Goal: Find specific page/section: Find specific page/section

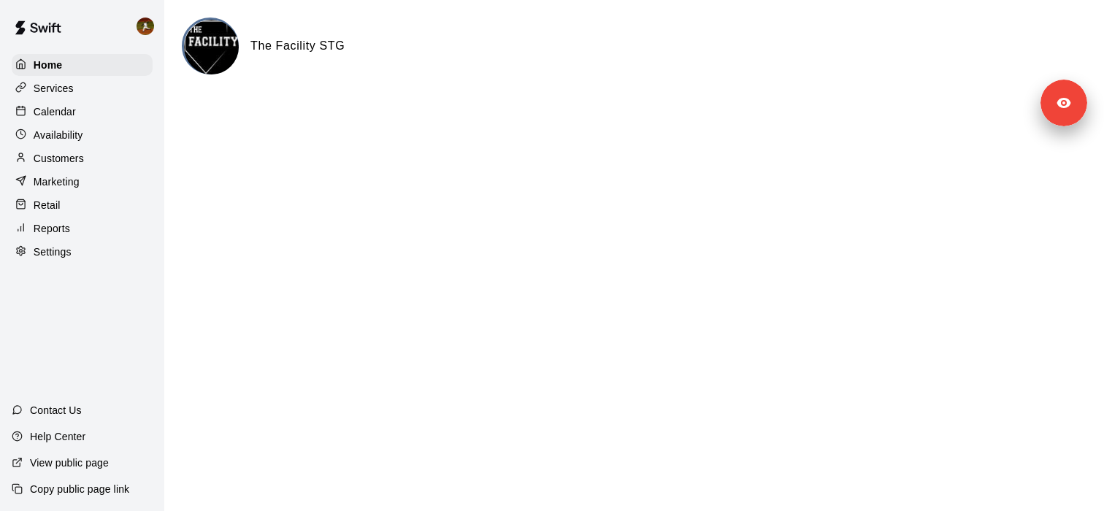
click at [82, 93] on div "Services" at bounding box center [82, 88] width 141 height 22
click at [118, 88] on div "Services" at bounding box center [82, 88] width 141 height 22
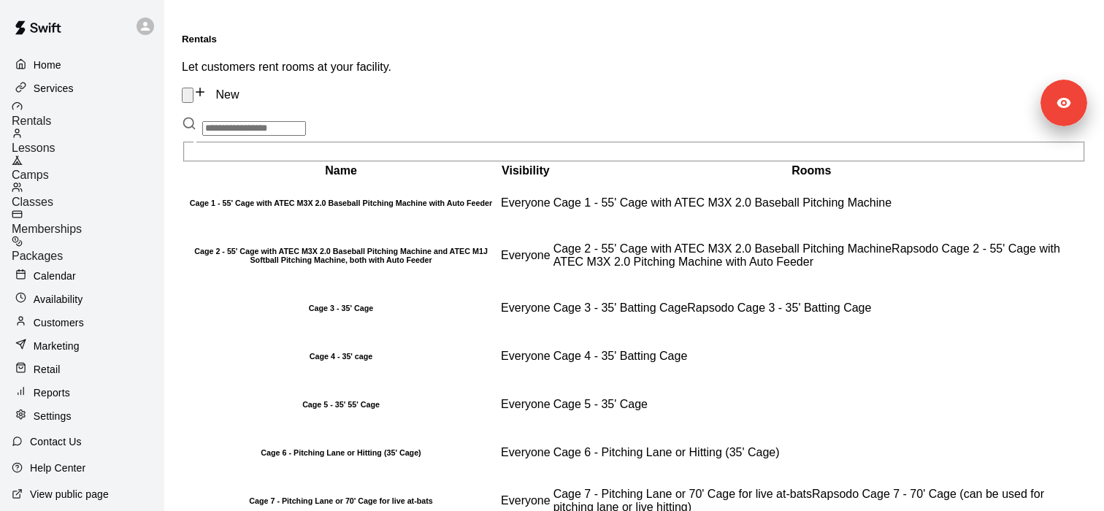
click at [122, 155] on div "Camps" at bounding box center [88, 168] width 153 height 27
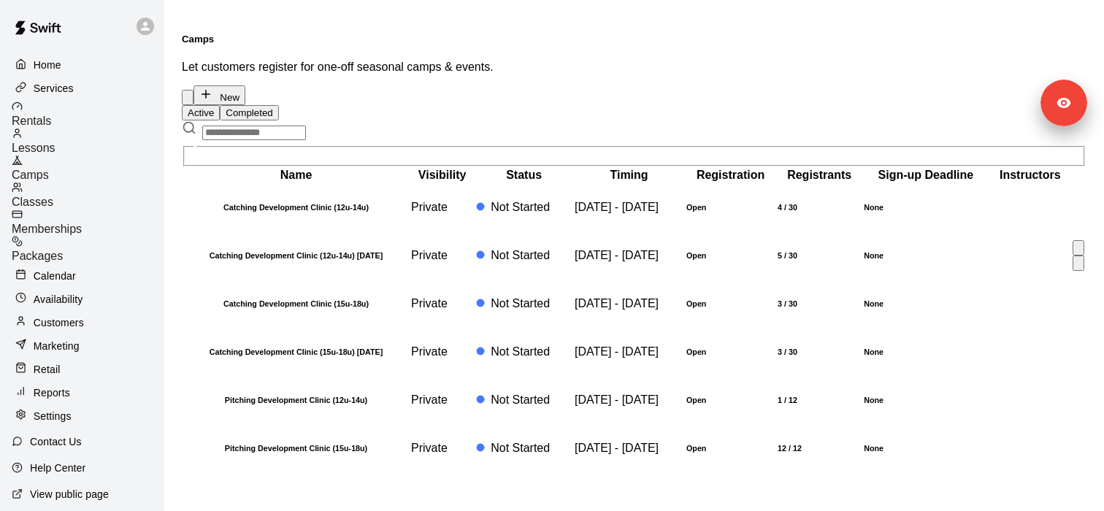
scroll to position [110, 0]
click at [302, 203] on h6 "Catching Development Clinic (12u-14u)" at bounding box center [296, 207] width 224 height 9
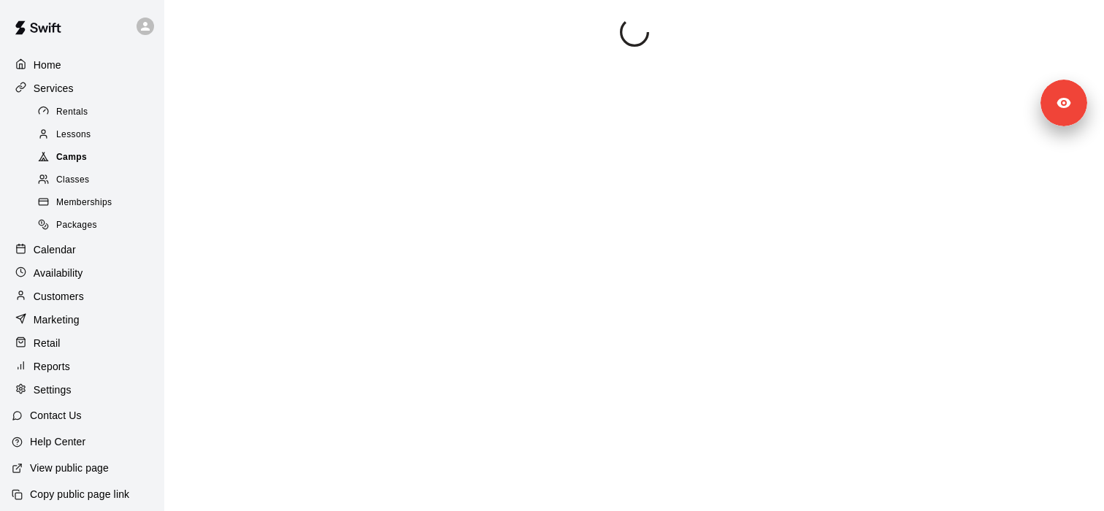
click at [112, 153] on div "Camps" at bounding box center [96, 157] width 123 height 20
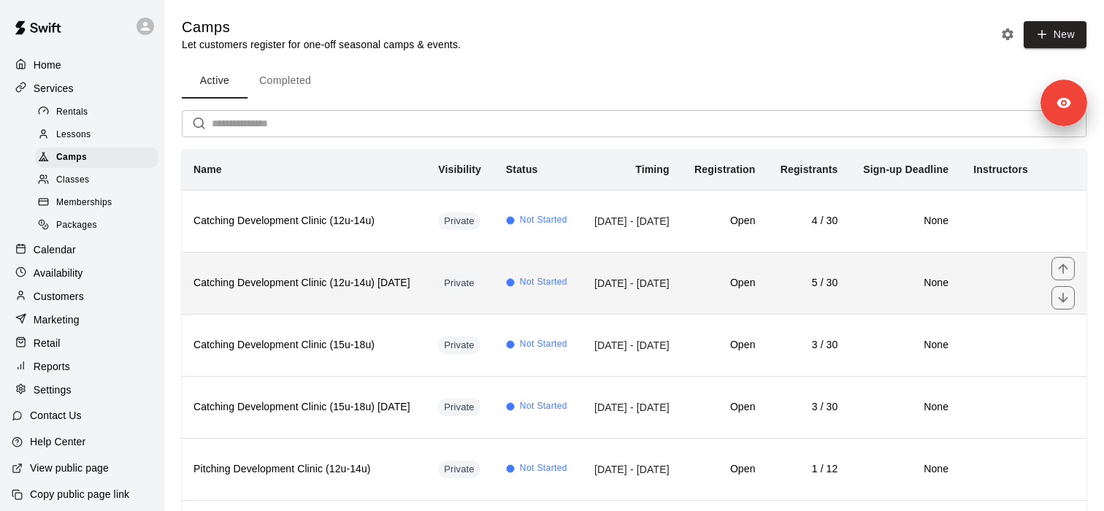
click at [307, 291] on h6 "Catching Development Clinic (12u-14u) January 2026" at bounding box center [303, 283] width 221 height 16
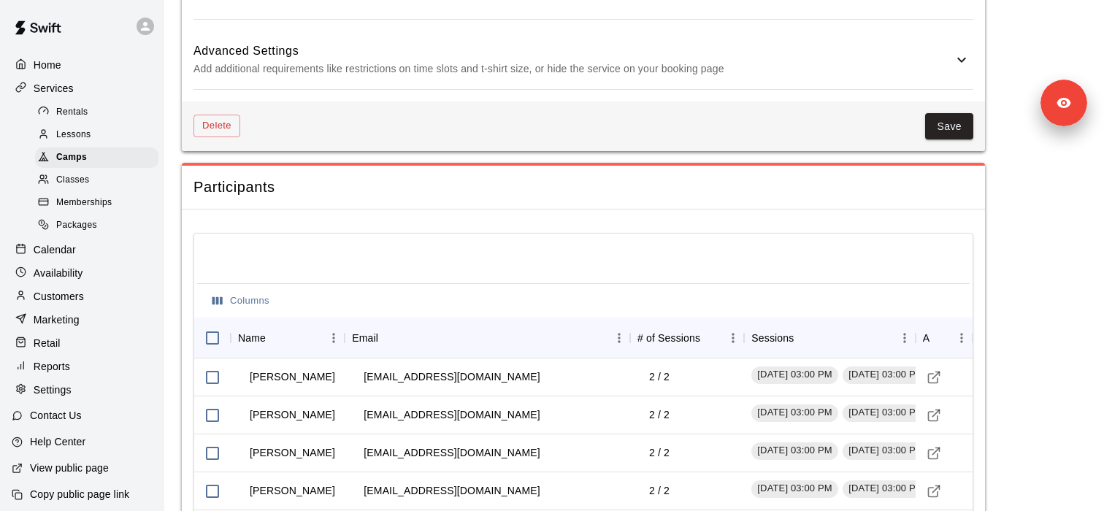
scroll to position [1283, 0]
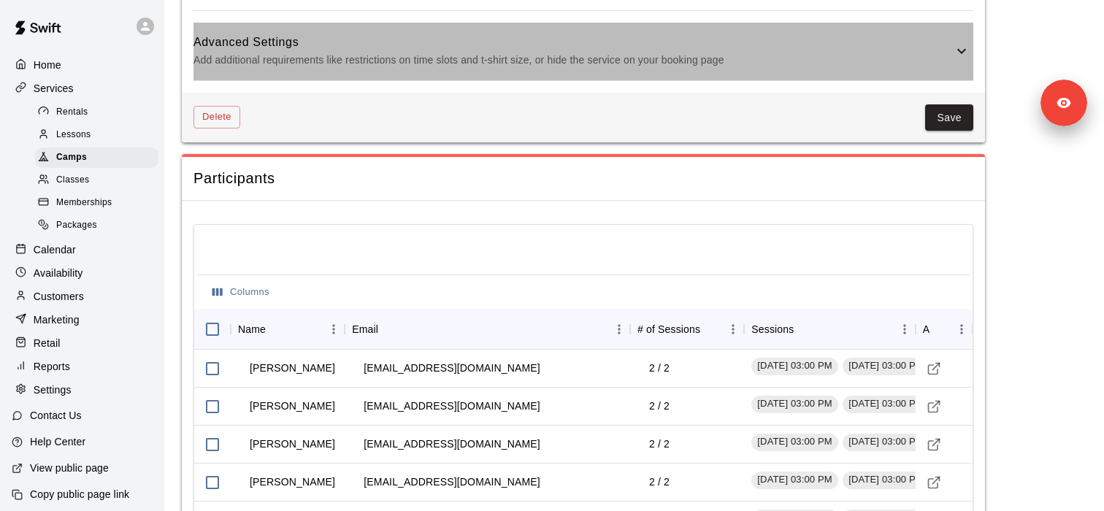
click at [481, 64] on p "Add additional requirements like restrictions on time slots and t-shirt size, o…" at bounding box center [572, 60] width 759 height 18
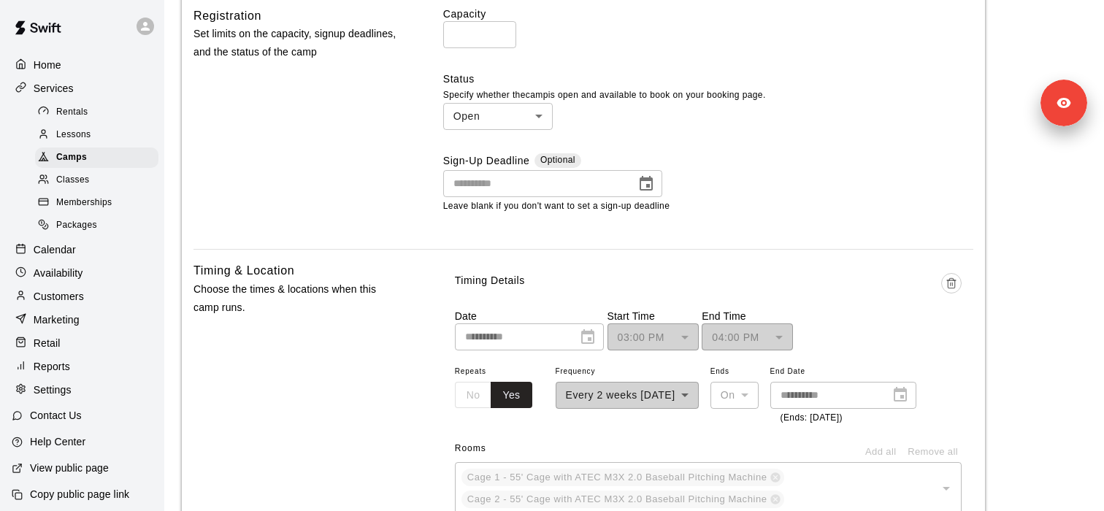
scroll to position [552, 0]
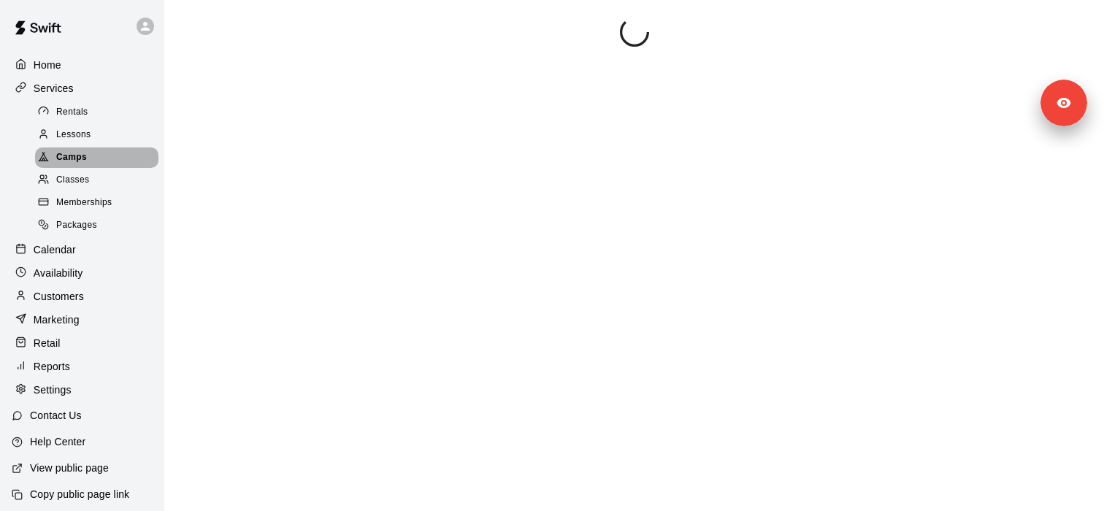
click at [126, 154] on div "Camps" at bounding box center [96, 157] width 123 height 20
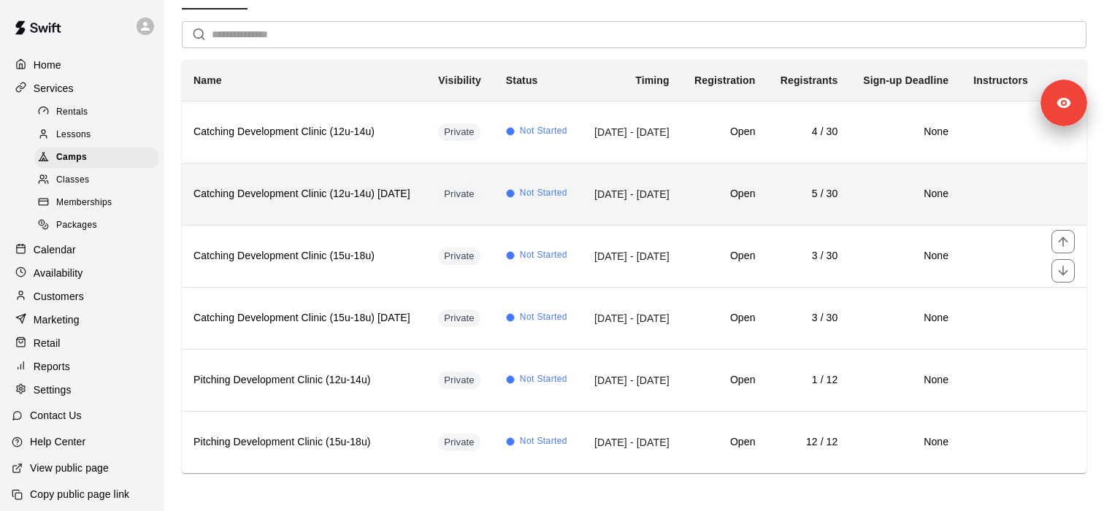
scroll to position [91, 0]
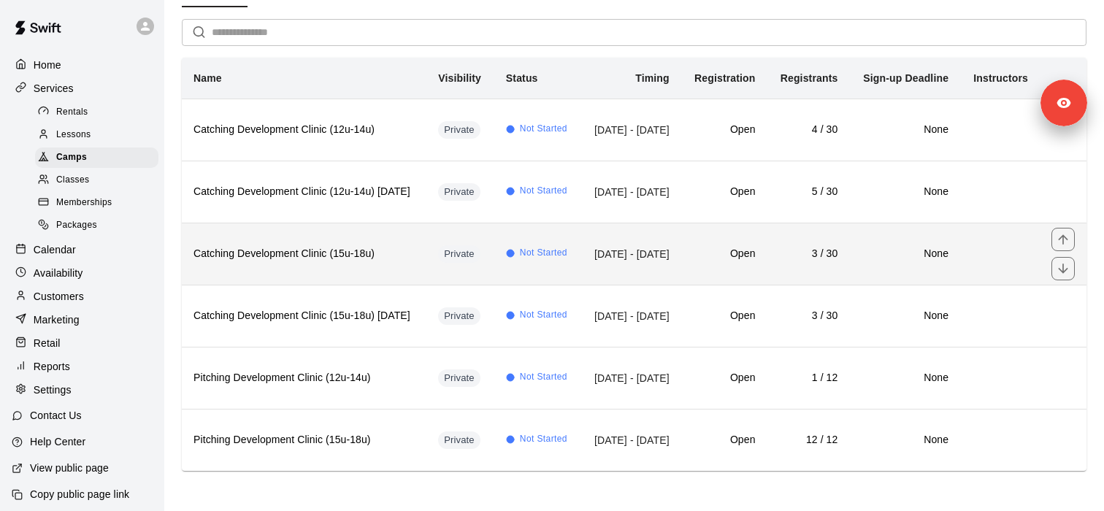
click at [341, 262] on h6 "Catching Development Clinic (15u-18u)" at bounding box center [303, 254] width 221 height 16
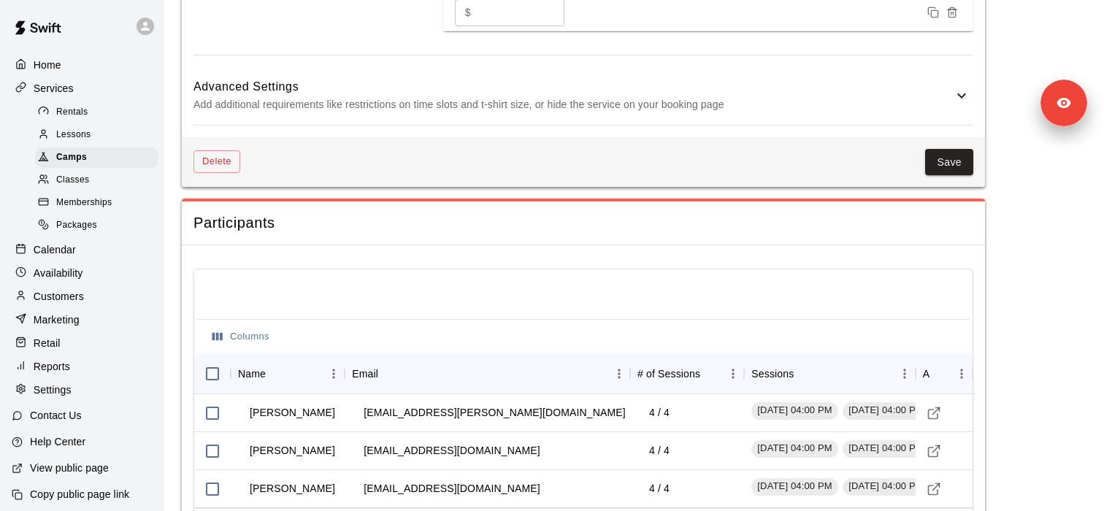
scroll to position [1131, 0]
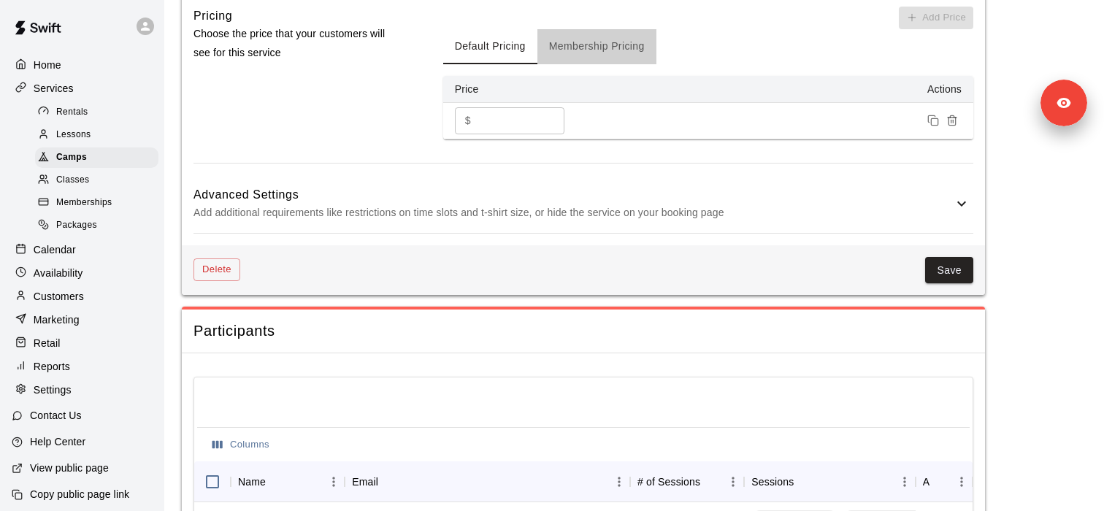
click at [594, 34] on button "Membership Pricing" at bounding box center [596, 46] width 119 height 35
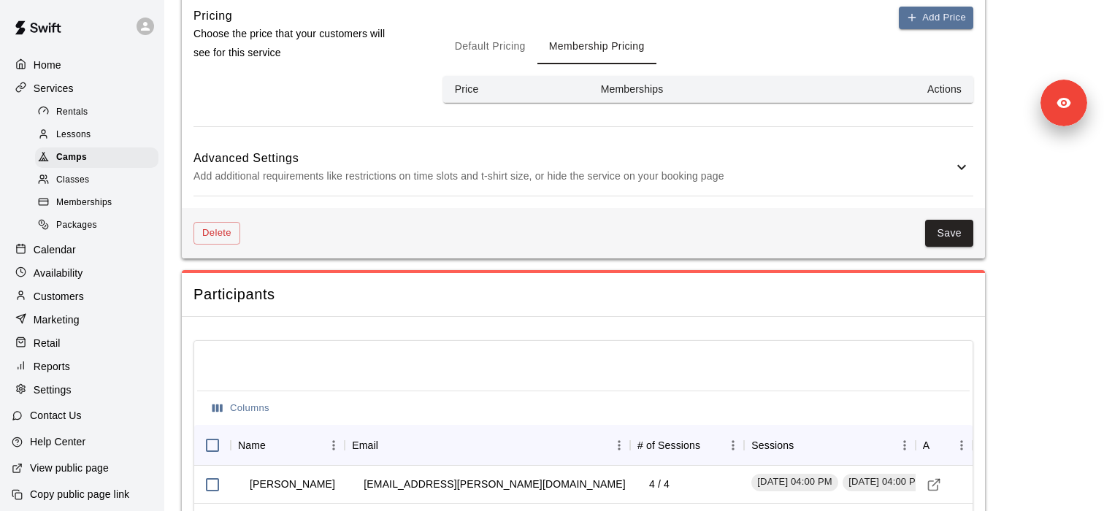
click at [497, 57] on button "Default Pricing" at bounding box center [490, 46] width 94 height 35
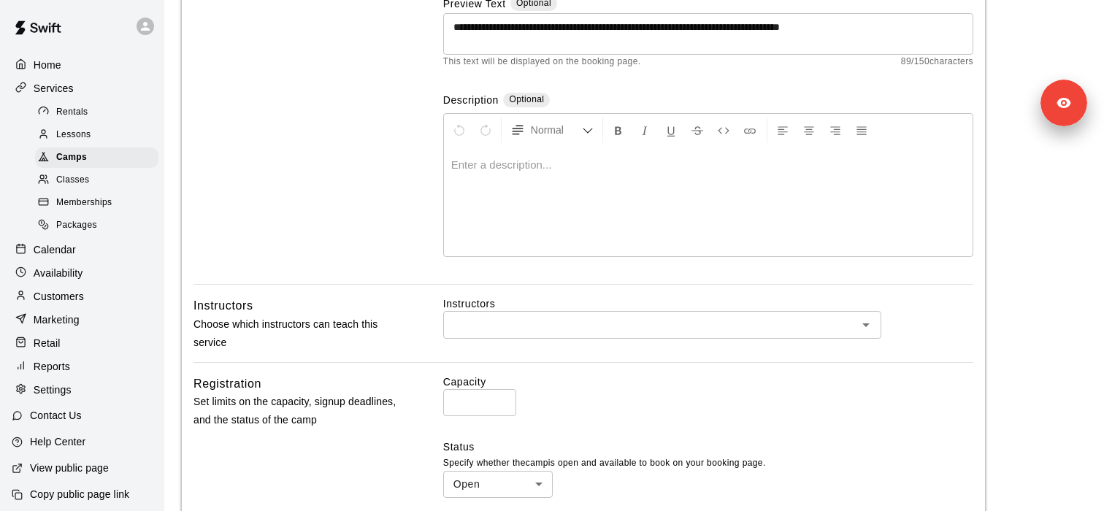
scroll to position [0, 0]
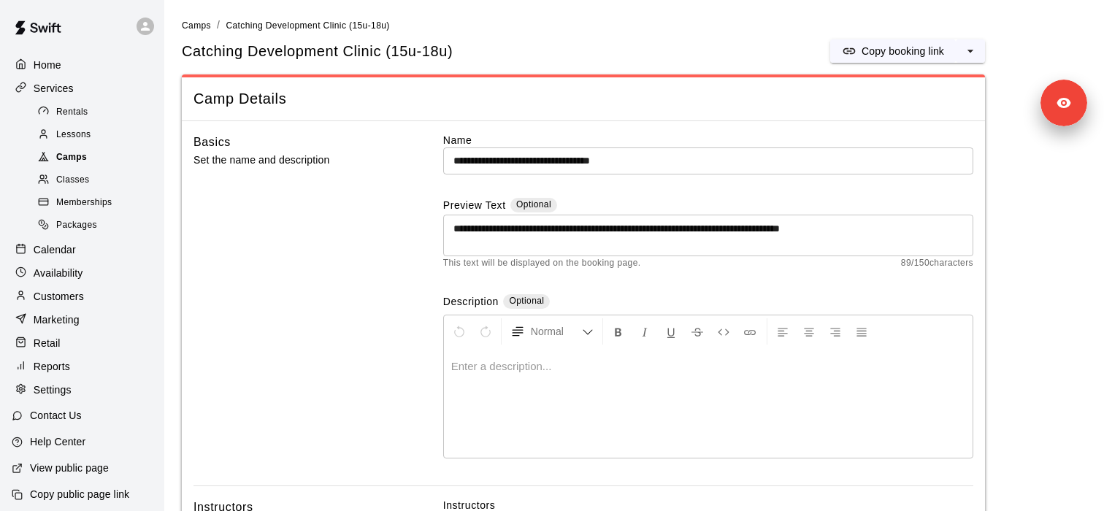
click at [88, 155] on div "Camps" at bounding box center [96, 157] width 123 height 20
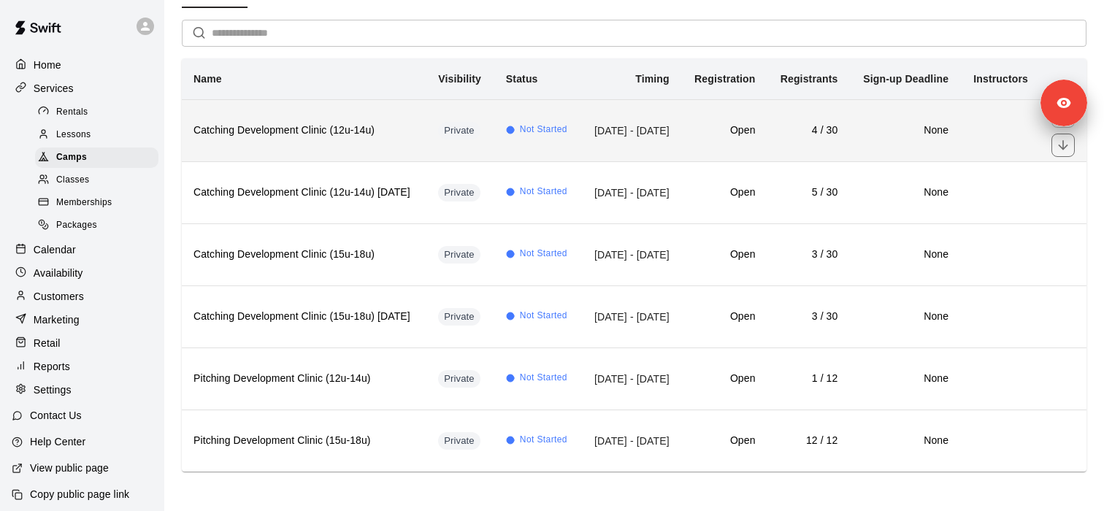
scroll to position [103, 0]
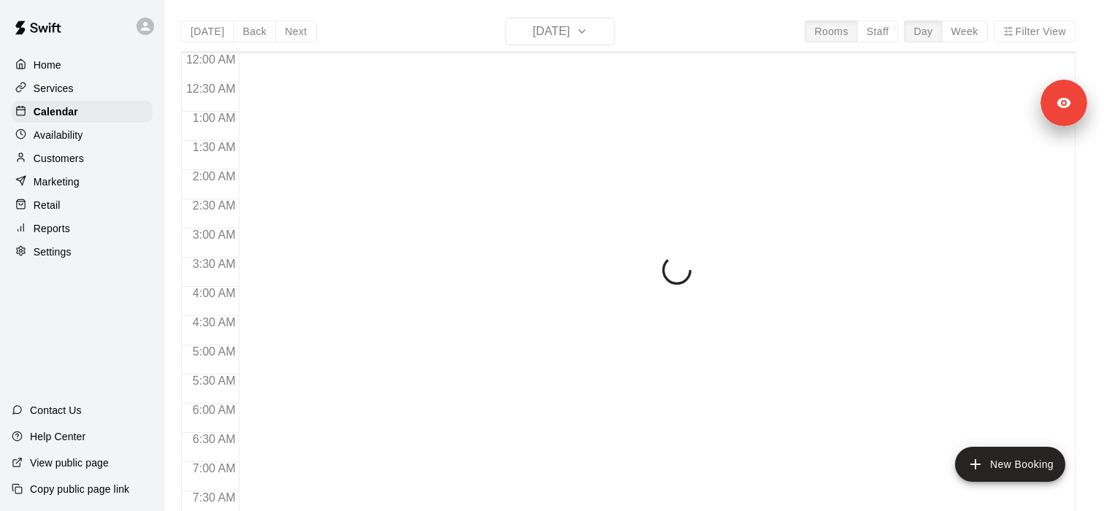
scroll to position [928, 0]
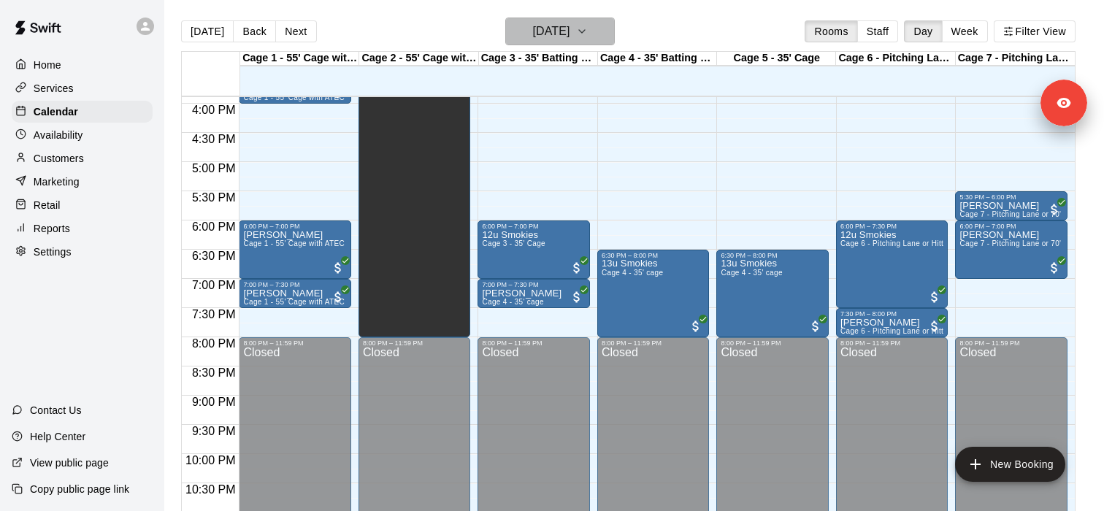
click at [596, 39] on button "[DATE]" at bounding box center [560, 32] width 110 height 28
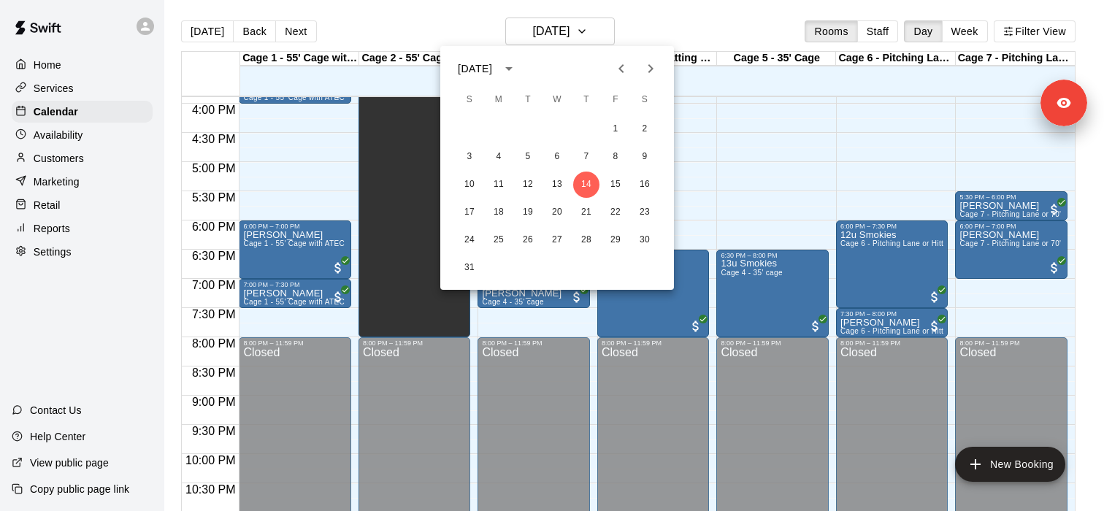
click at [645, 74] on icon "Next month" at bounding box center [651, 69] width 18 height 18
click at [515, 155] on div "5 6 7 8 9 10 11" at bounding box center [557, 157] width 234 height 26
click at [520, 155] on button "7" at bounding box center [528, 157] width 26 height 26
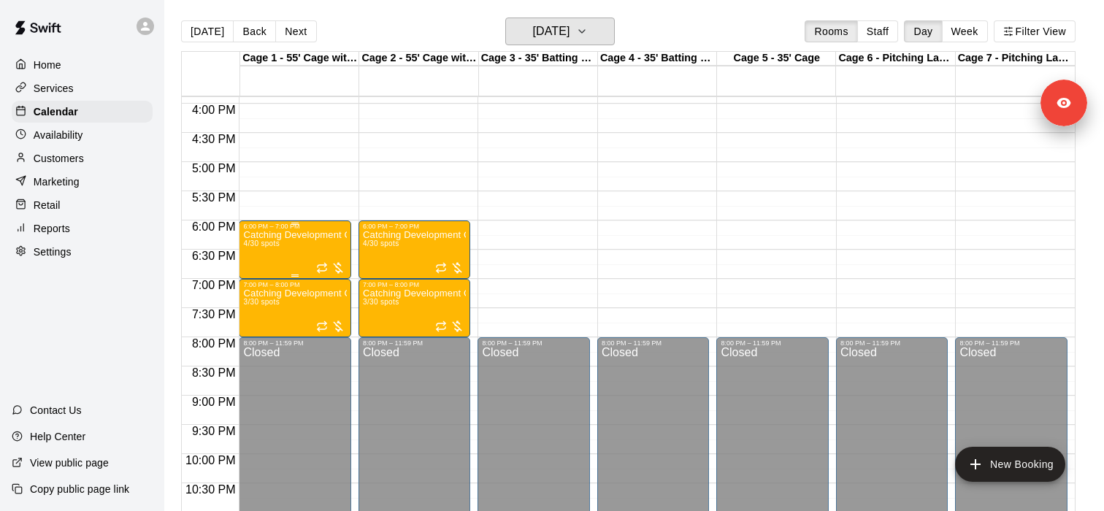
scroll to position [903, 0]
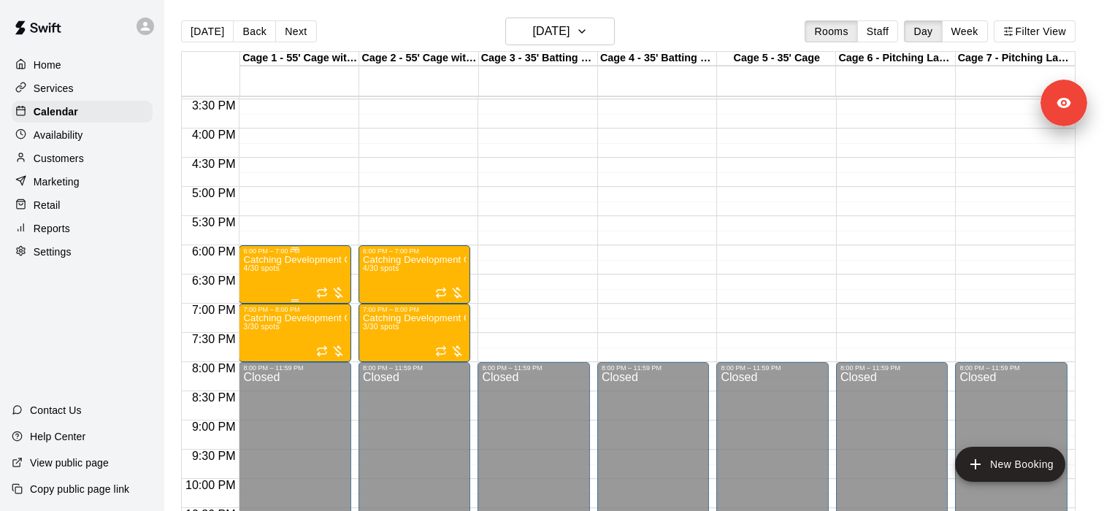
click at [293, 272] on div "Catching Development Clinic (12u-14u) 4/30 spots" at bounding box center [295, 510] width 104 height 511
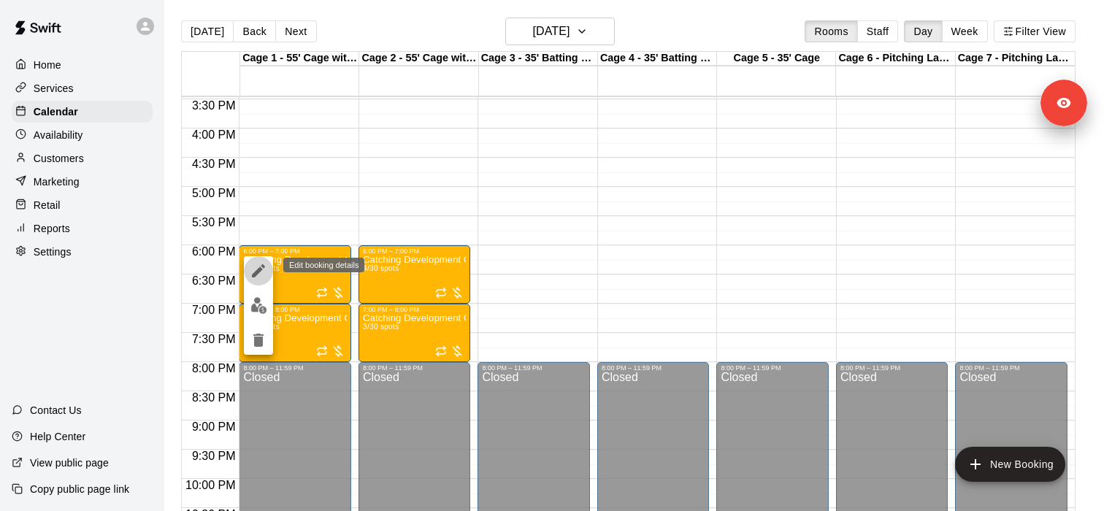
click at [264, 274] on icon "edit" at bounding box center [259, 271] width 18 height 18
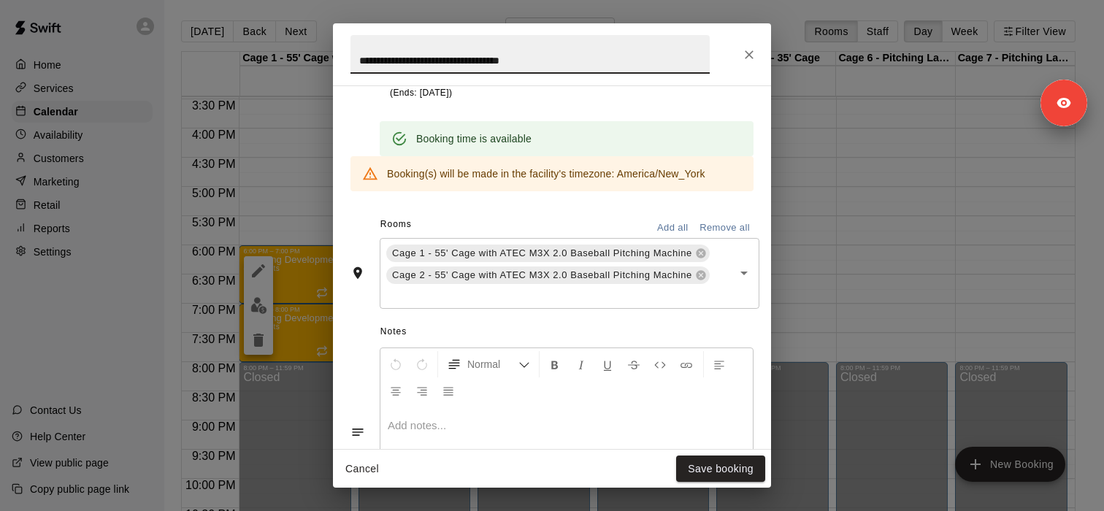
scroll to position [621, 0]
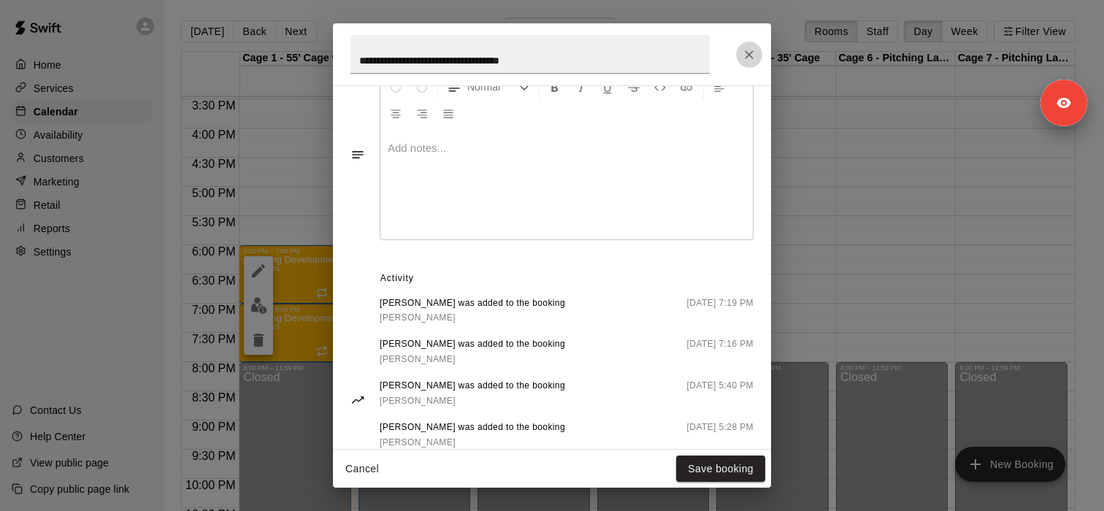
click at [747, 53] on icon "Close" at bounding box center [749, 54] width 15 height 15
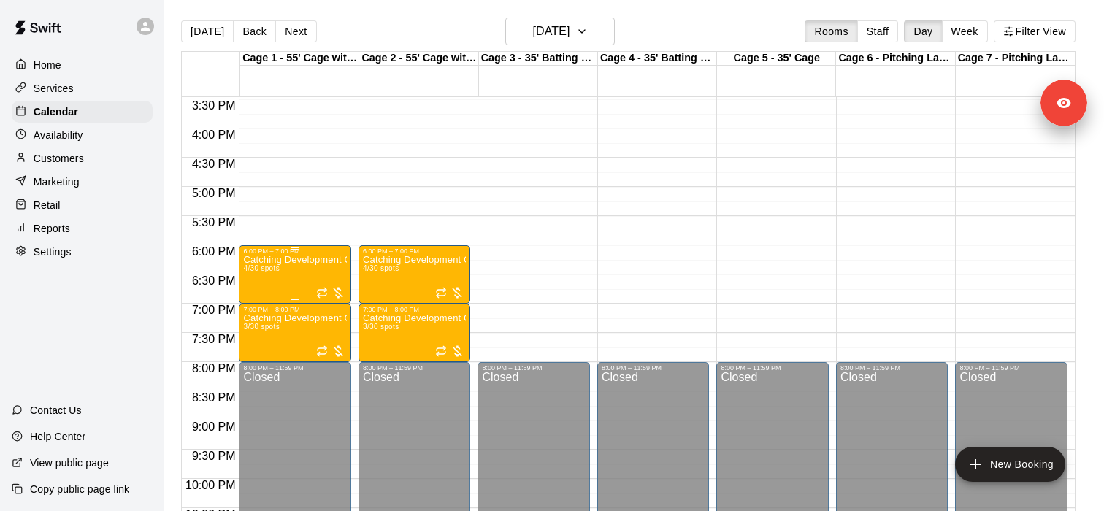
click at [308, 266] on div "Catching Development Clinic (12u-14u) 4/30 spots" at bounding box center [295, 510] width 104 height 511
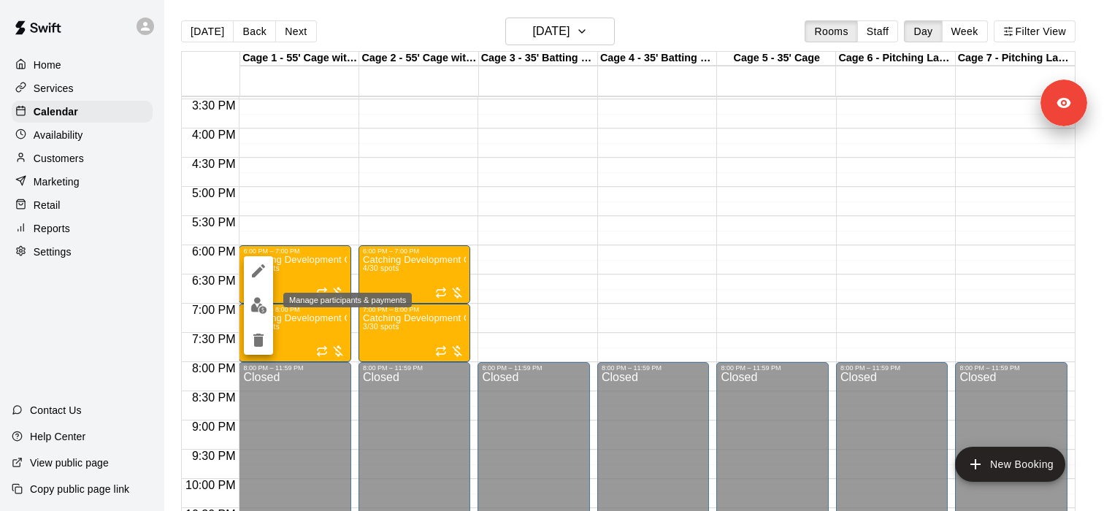
click at [258, 310] on img "edit" at bounding box center [258, 305] width 17 height 17
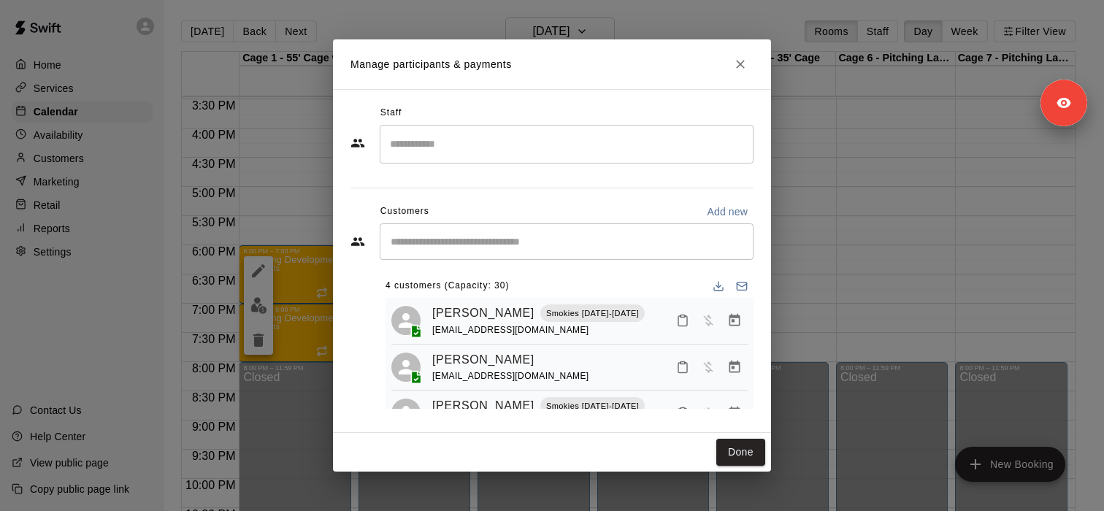
scroll to position [83, 0]
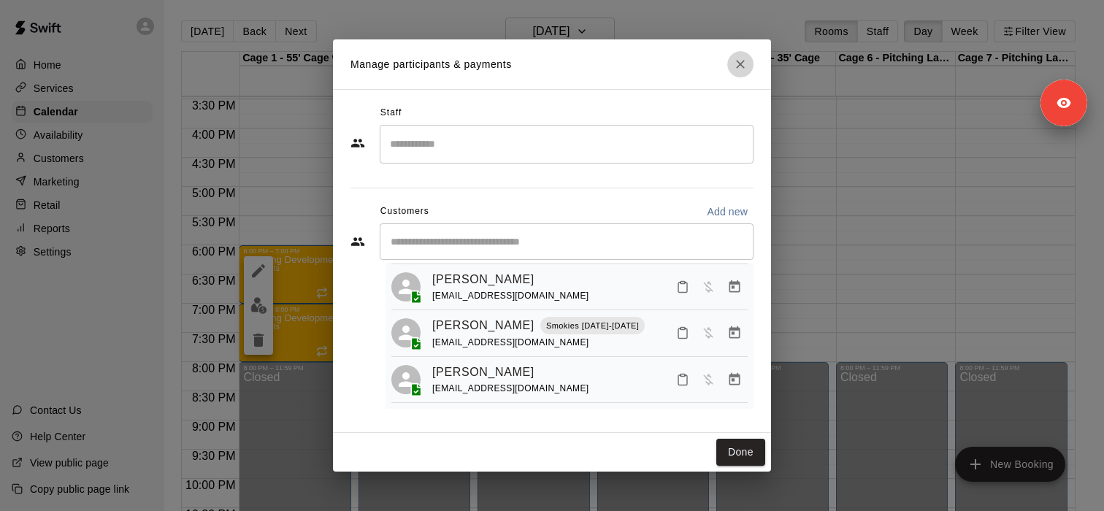
click at [742, 64] on icon "Close" at bounding box center [740, 64] width 15 height 15
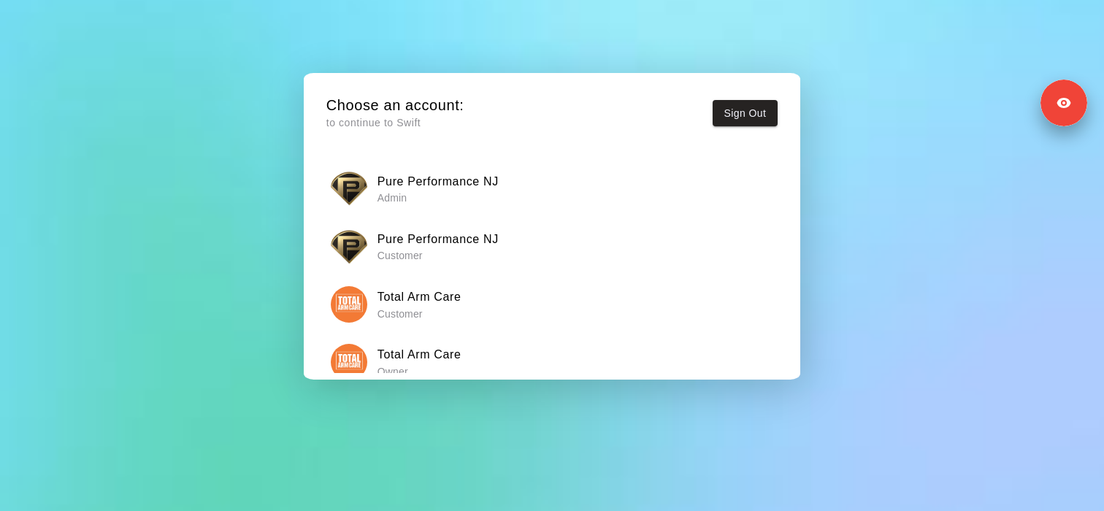
scroll to position [24, 0]
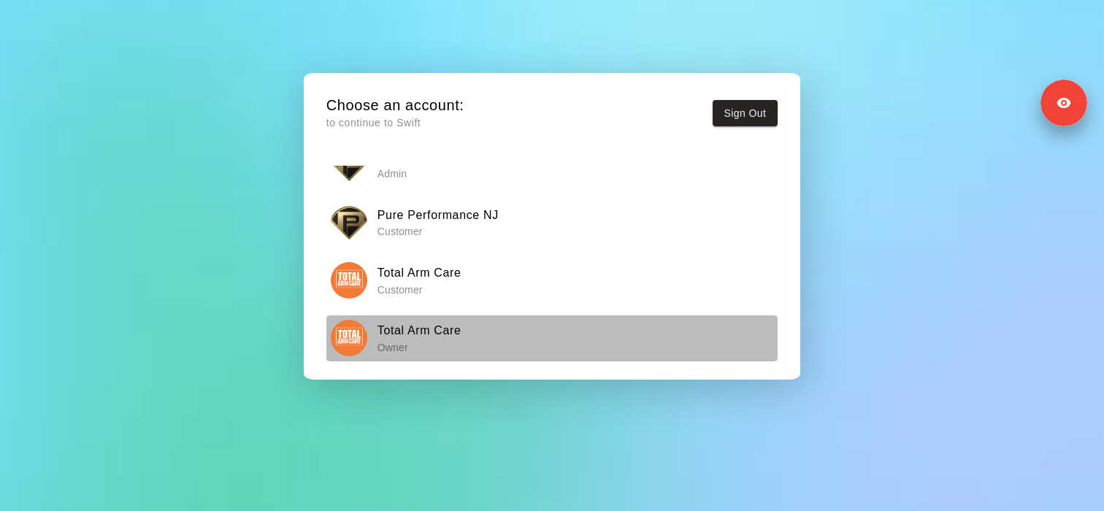
click at [437, 355] on div "Total Arm Care Owner" at bounding box center [552, 338] width 442 height 37
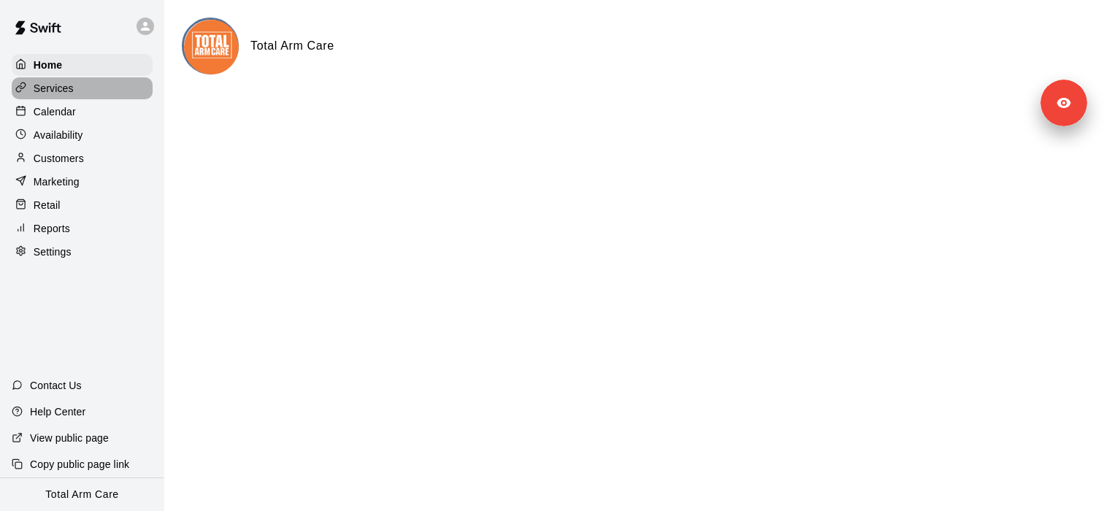
click at [104, 93] on div "Services" at bounding box center [82, 88] width 141 height 22
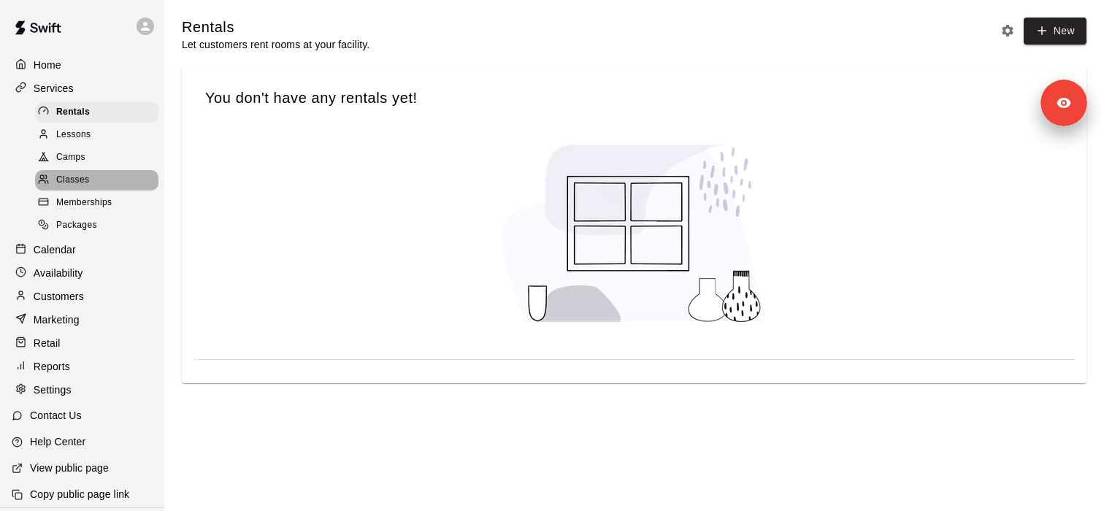
click at [104, 183] on div "Classes" at bounding box center [96, 180] width 123 height 20
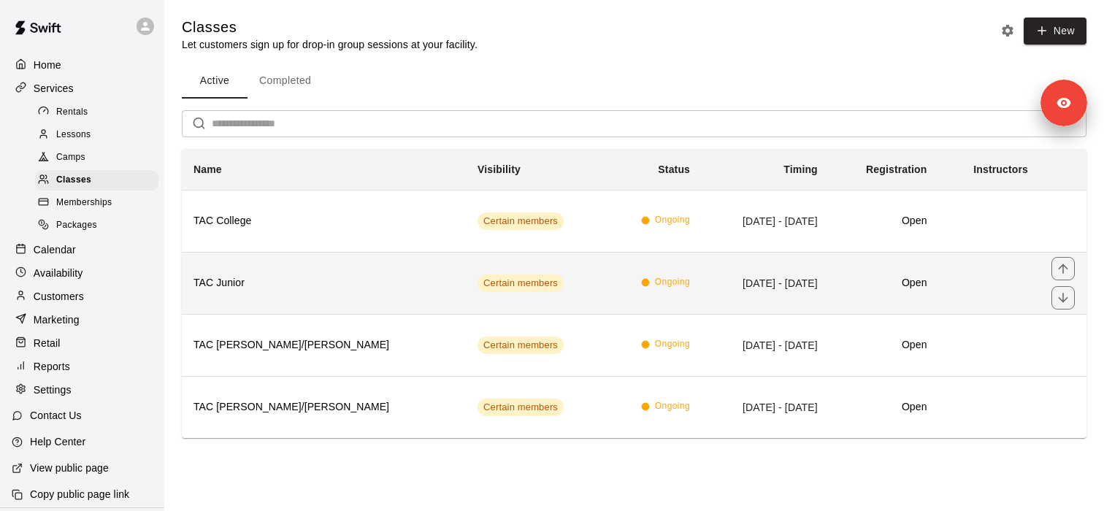
click at [289, 274] on th "TAC Junior" at bounding box center [324, 283] width 284 height 62
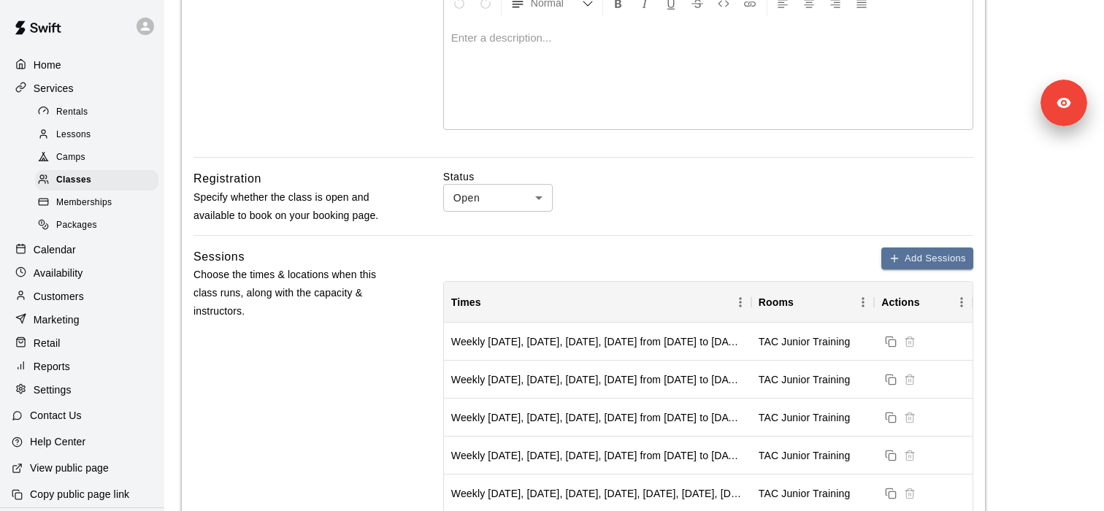
scroll to position [426, 0]
